Goal: Information Seeking & Learning: Learn about a topic

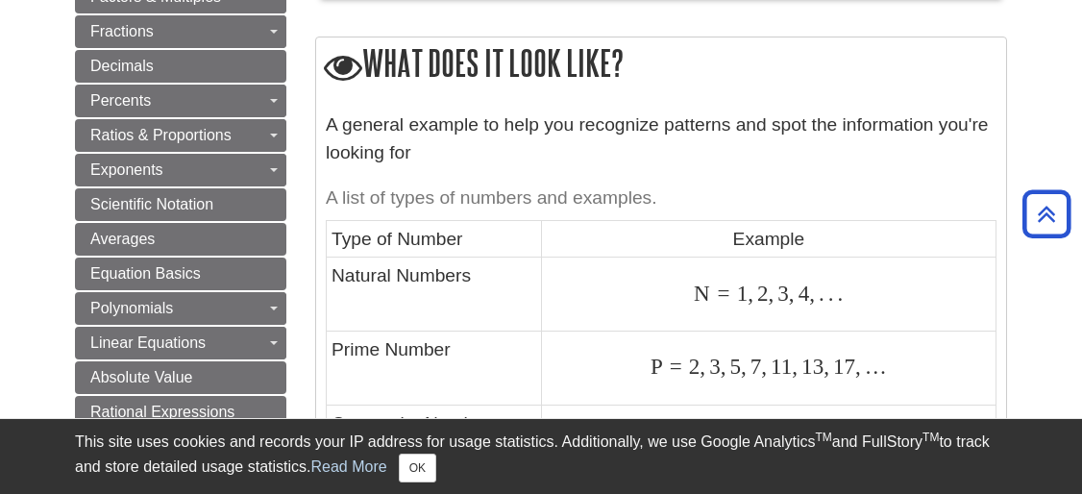
scroll to position [938, 0]
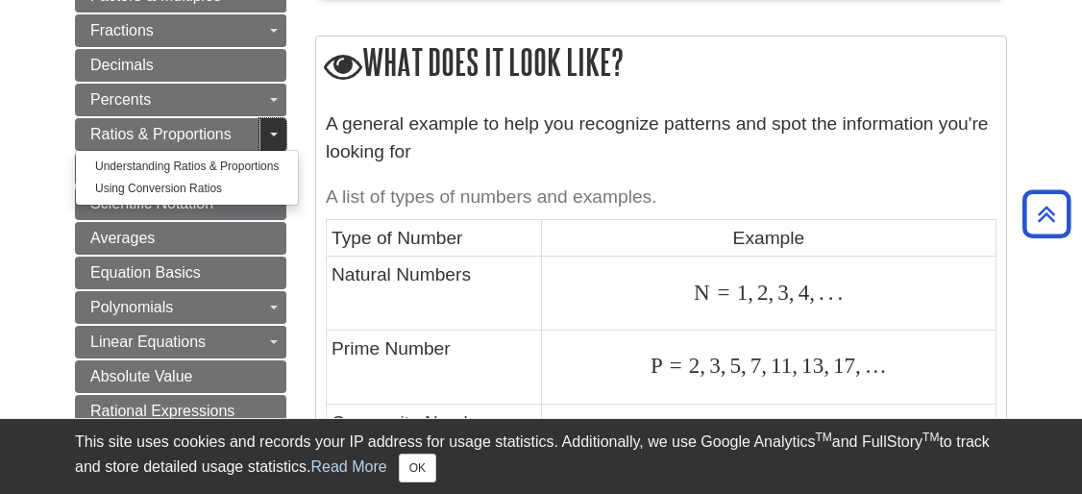
click at [269, 118] on link "Toggle Dropdown" at bounding box center [272, 134] width 27 height 33
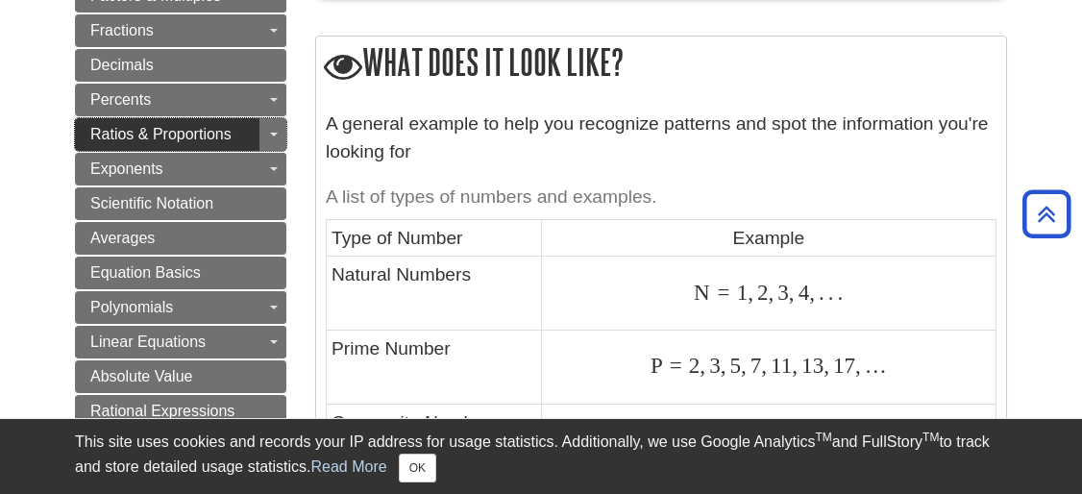
click at [213, 126] on span "Ratios & Proportions" at bounding box center [160, 134] width 141 height 16
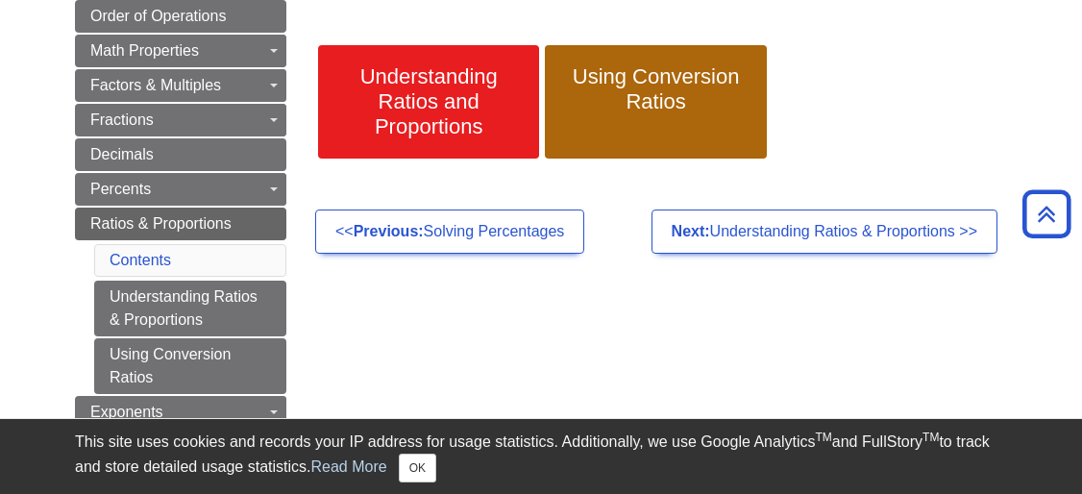
scroll to position [311, 0]
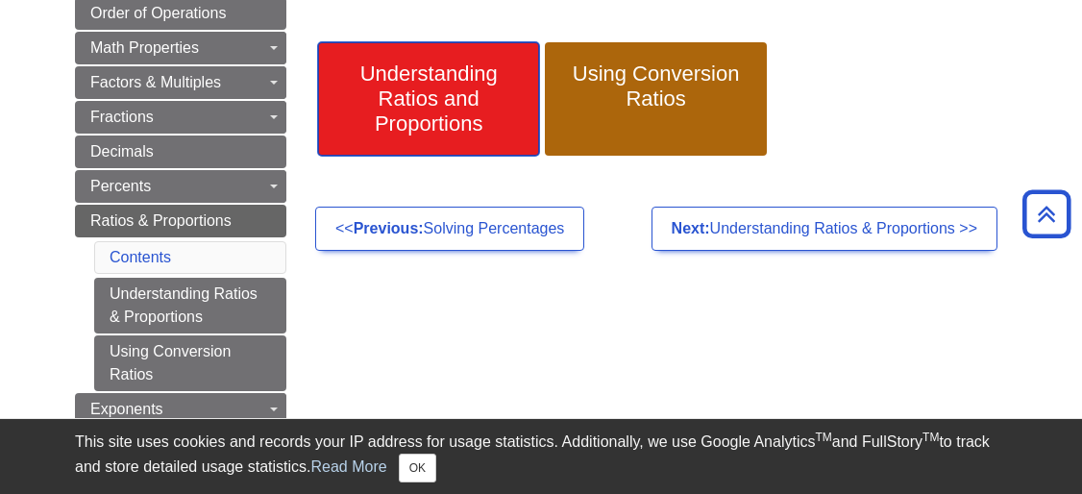
click at [461, 102] on span "Understanding Ratios and Proportions" at bounding box center [428, 98] width 192 height 75
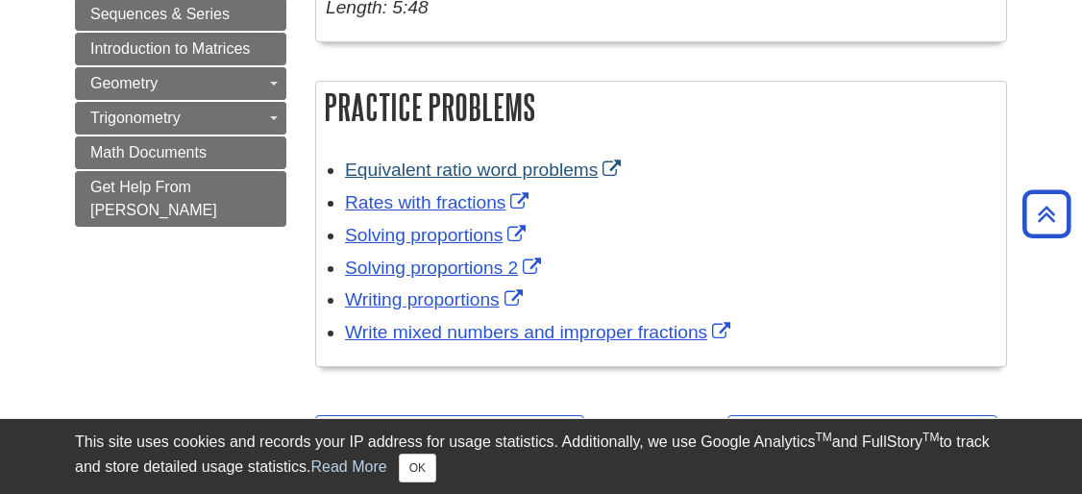
scroll to position [1340, 0]
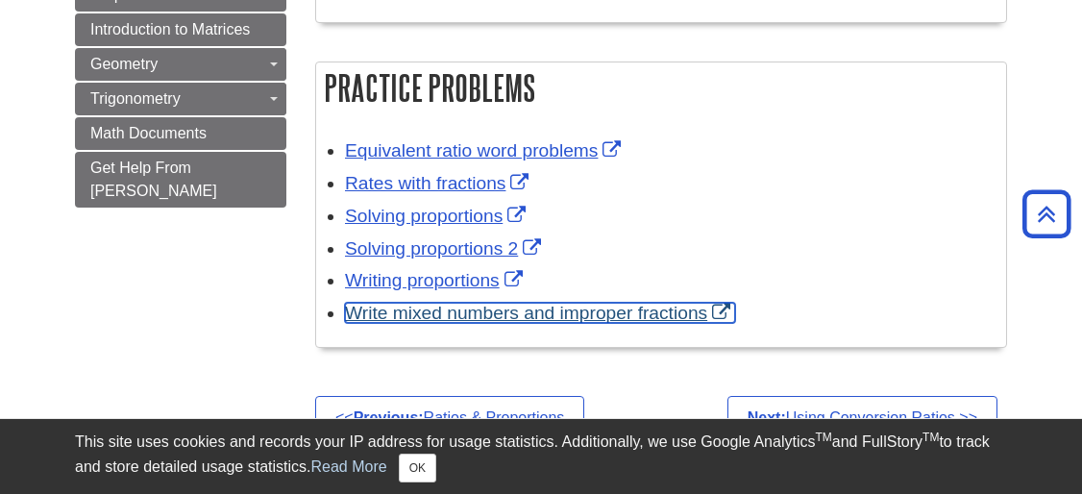
click at [549, 323] on link "Write mixed numbers and improper fractions" at bounding box center [540, 313] width 390 height 20
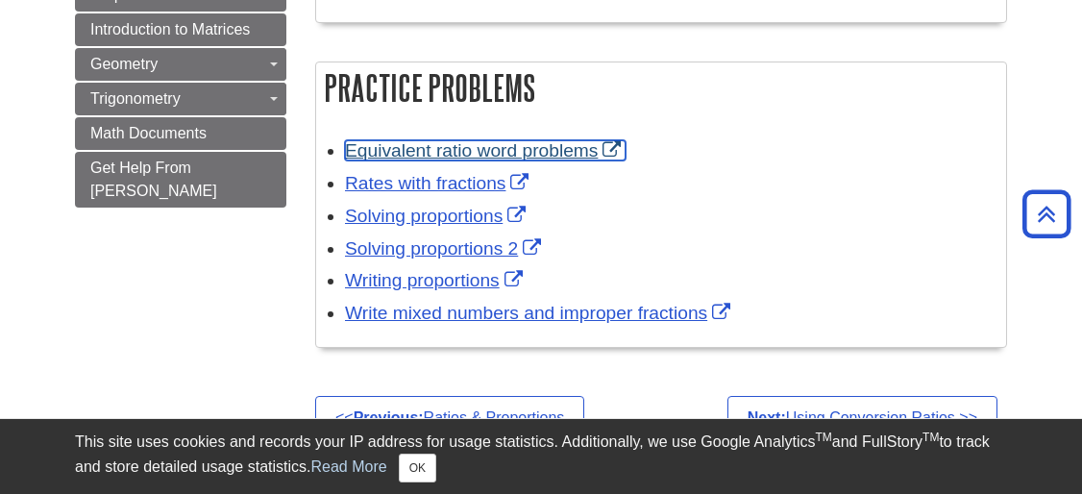
click at [453, 158] on link "Equivalent ratio word problems" at bounding box center [485, 150] width 280 height 20
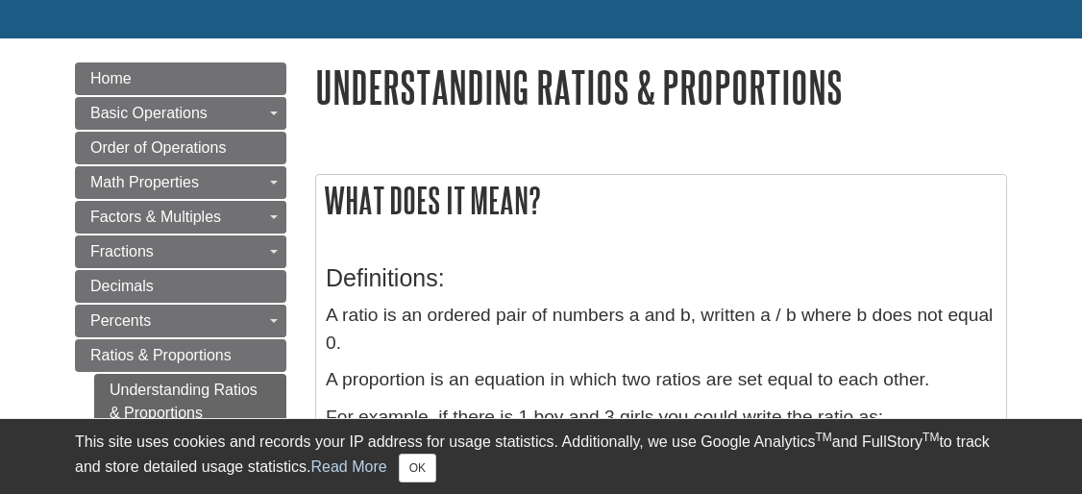
scroll to position [182, 0]
